Goal: Find specific page/section: Find specific page/section

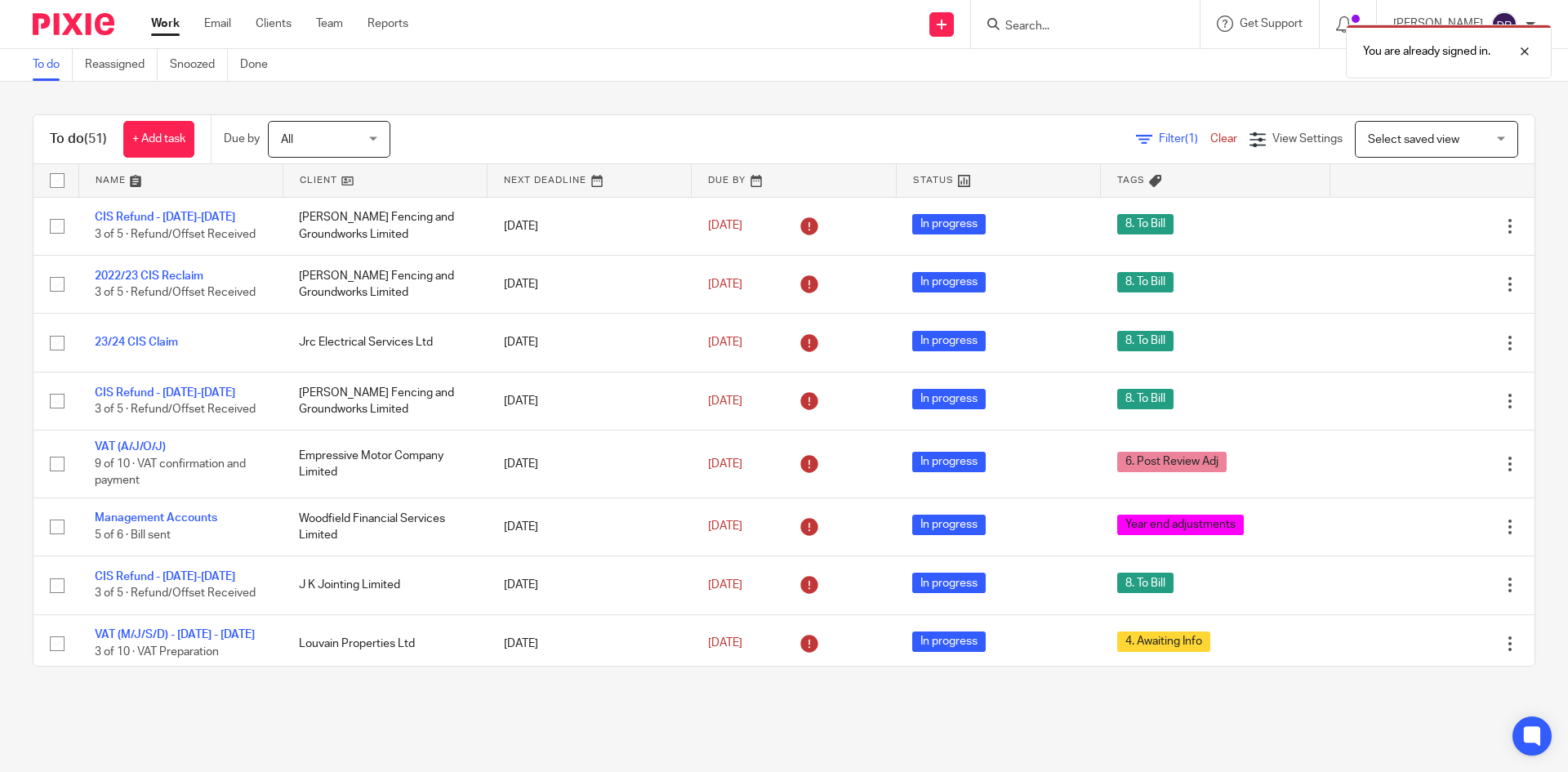
click at [1044, 29] on div "You are already signed in." at bounding box center [1168, 47] width 768 height 62
click at [1538, 53] on div "You are already signed in." at bounding box center [1449, 52] width 206 height 54
click at [1034, 28] on input "Search" at bounding box center [1077, 27] width 147 height 15
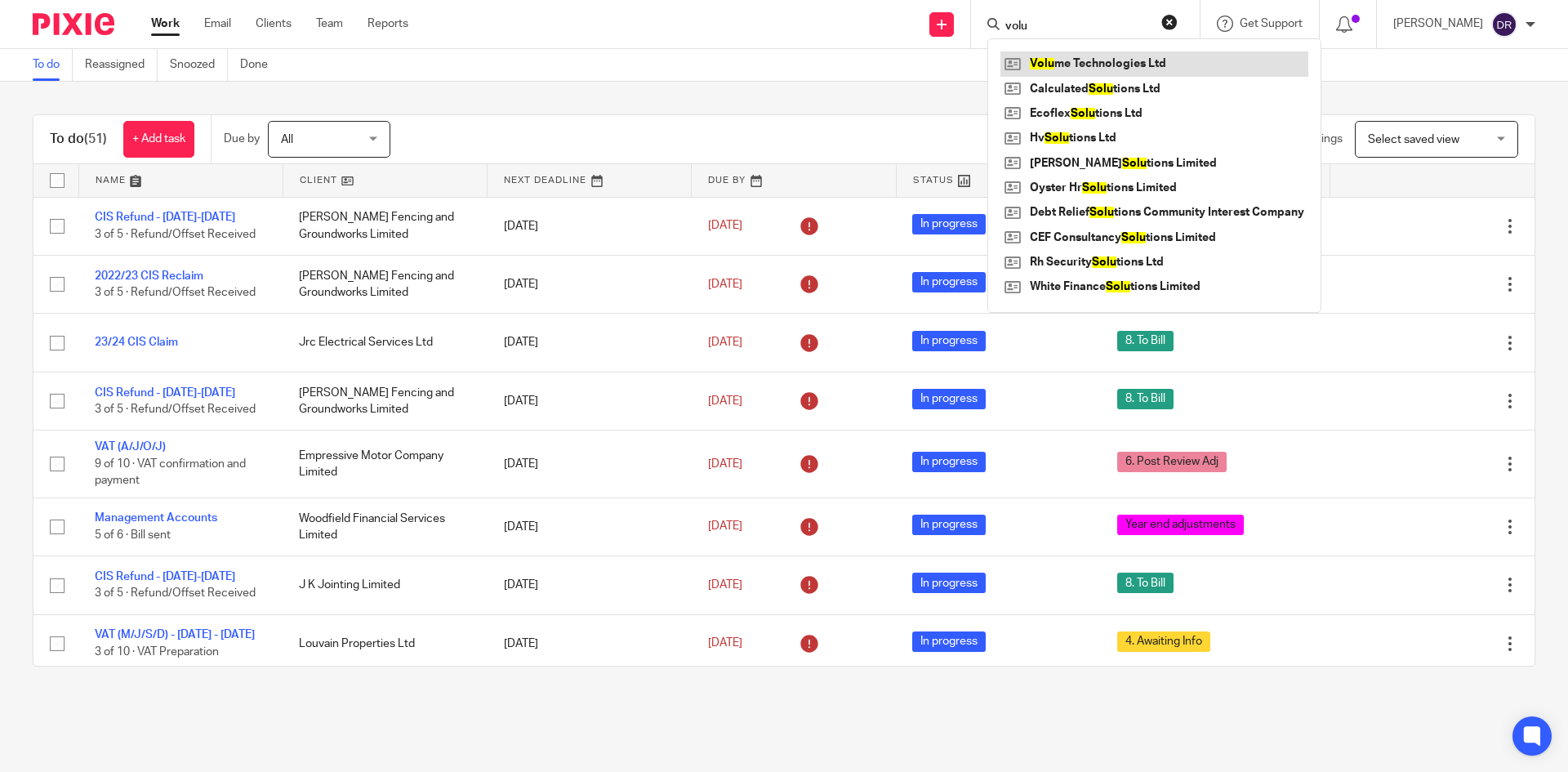
type input "volu"
click at [1065, 56] on link at bounding box center [1155, 64] width 308 height 25
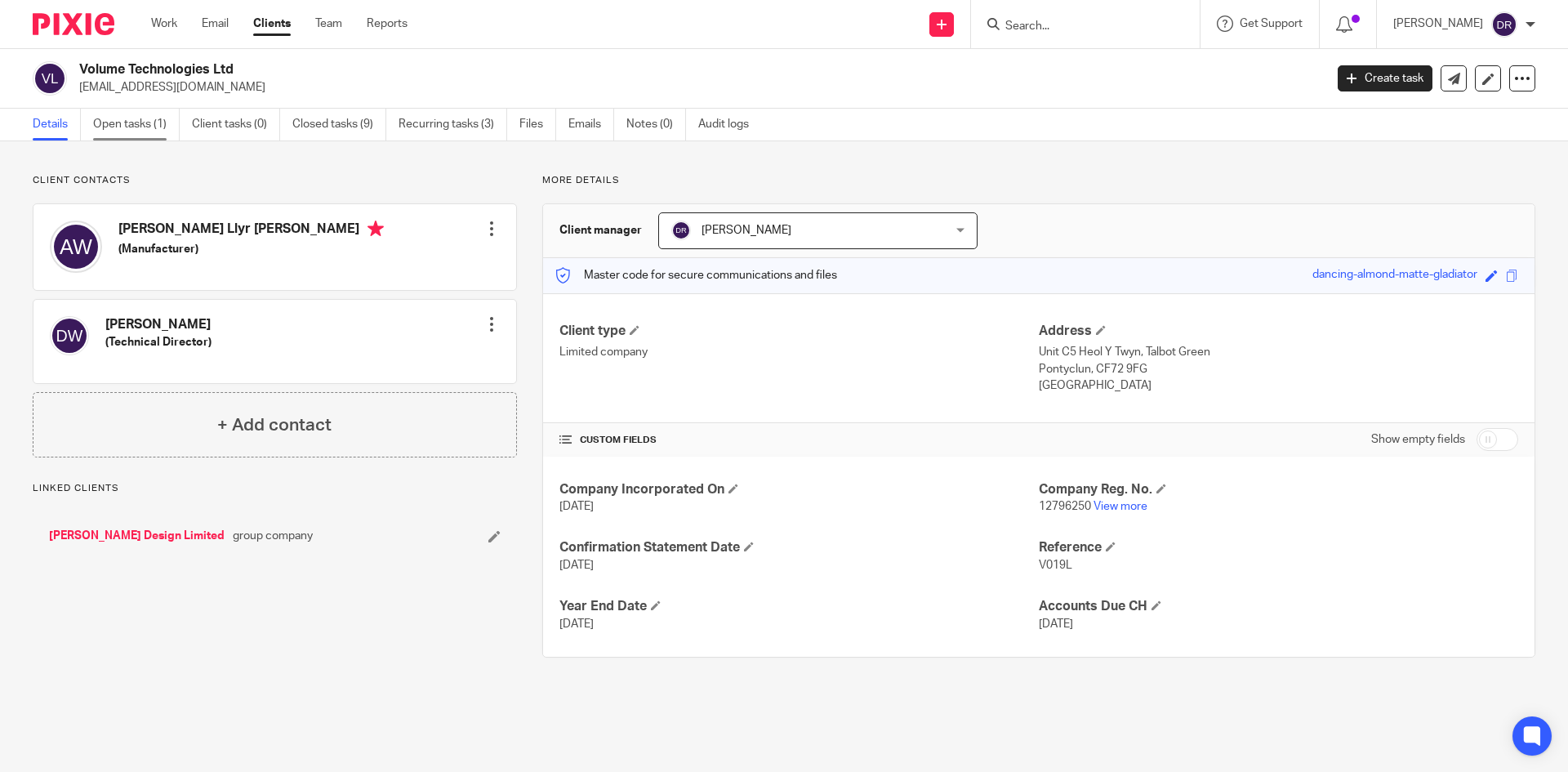
click at [136, 127] on link "Open tasks (1)" at bounding box center [137, 125] width 87 height 32
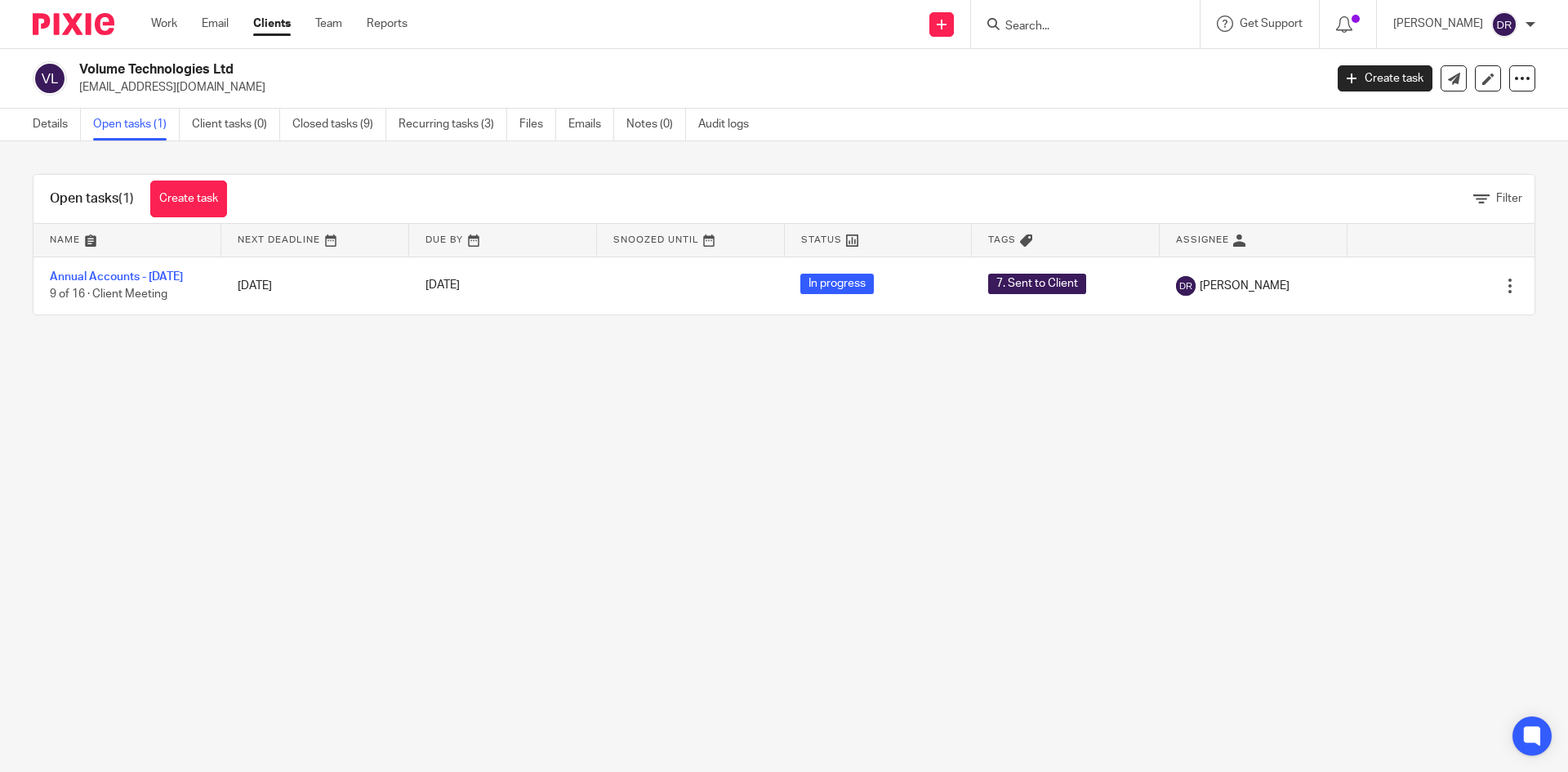
click at [1030, 446] on main "Volume Technologies Ltd rapidrustydesign@gmail.com Create task Update from Comp…" at bounding box center [784, 386] width 1568 height 772
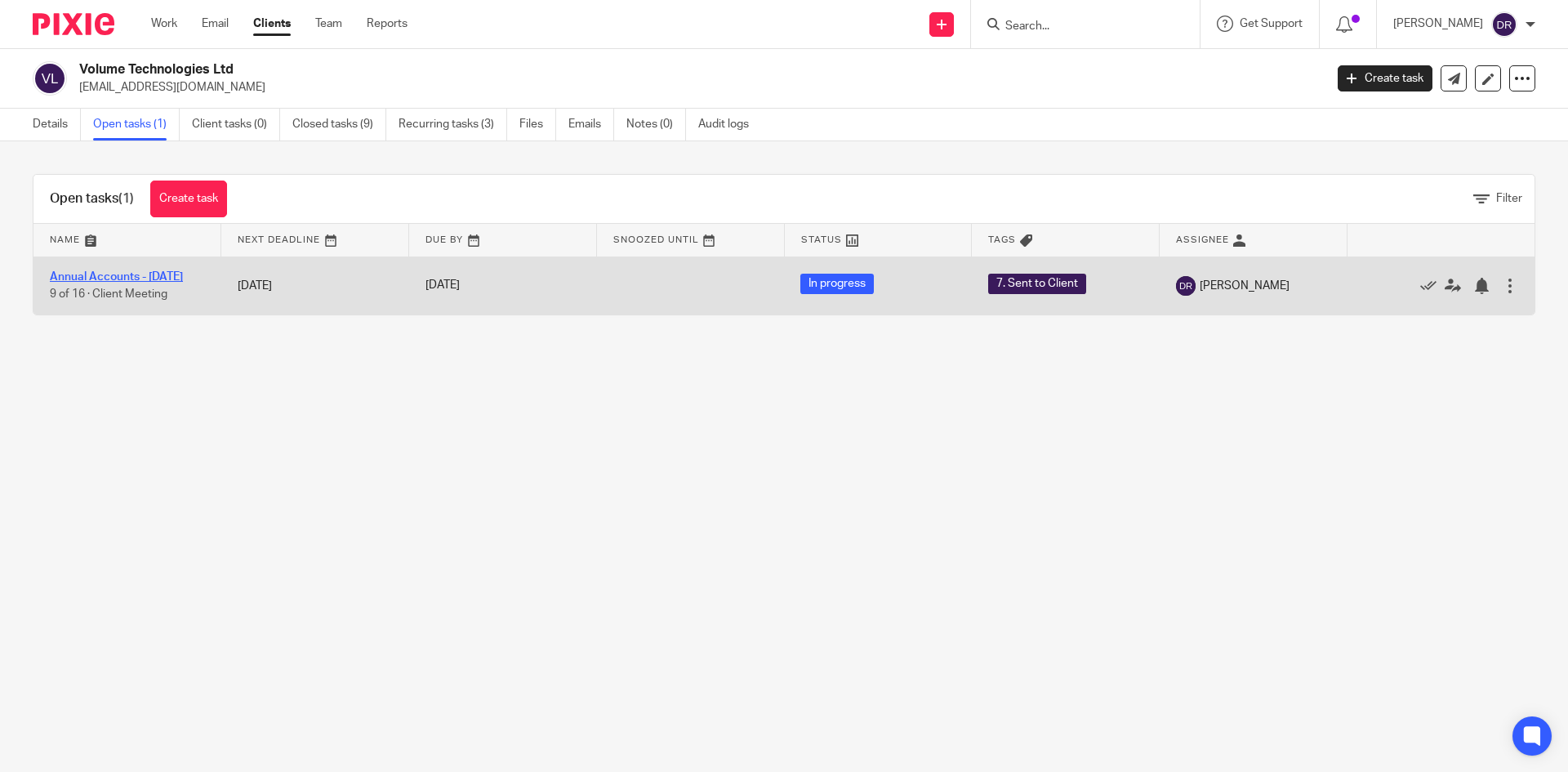
click at [161, 273] on link "Annual Accounts - March 2025" at bounding box center [116, 277] width 133 height 11
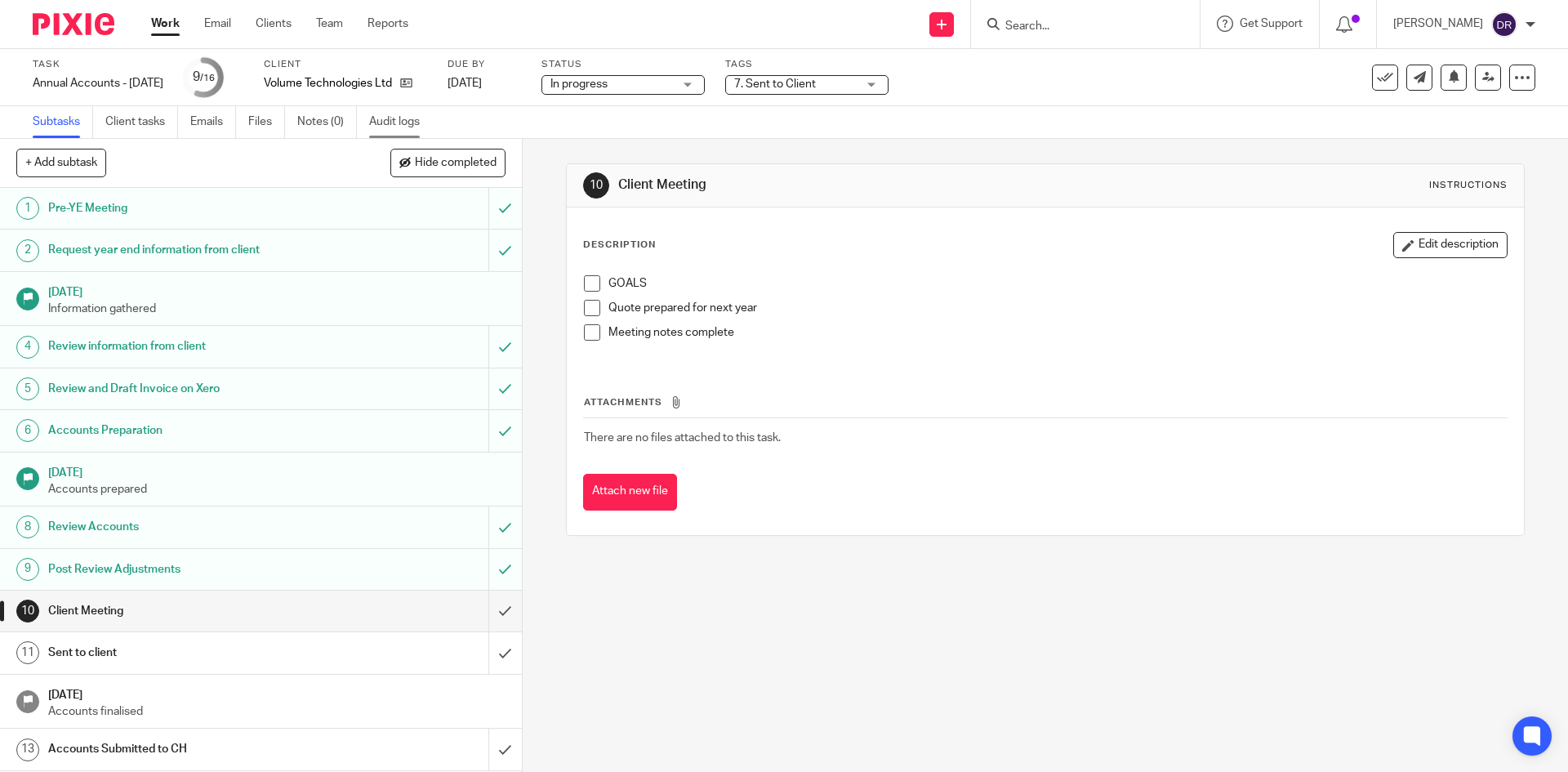
click at [390, 124] on link "Audit logs" at bounding box center [401, 122] width 63 height 32
